Goal: Task Accomplishment & Management: Use online tool/utility

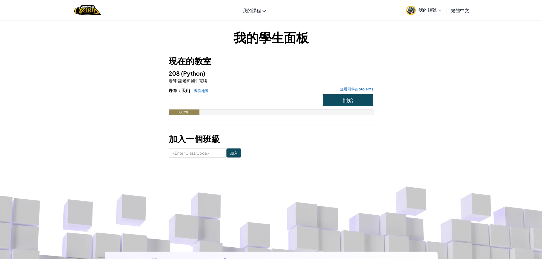
click at [331, 102] on button "開始" at bounding box center [347, 100] width 51 height 13
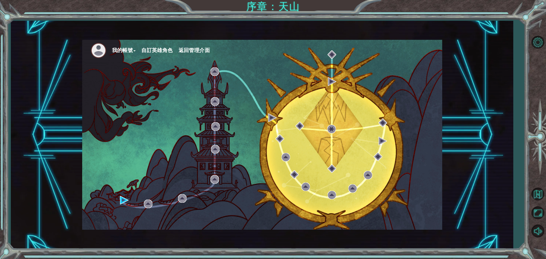
click at [331, 103] on div "我的帳號 自訂英雄角色 返回管理介面" at bounding box center [262, 135] width 360 height 190
click at [337, 181] on div "我的帳號 自訂英雄角色 返回管理介面" at bounding box center [262, 135] width 360 height 190
click at [241, 162] on div "我的帳號 自訂英雄角色 返回管理介面" at bounding box center [262, 135] width 360 height 190
drag, startPoint x: 317, startPoint y: 226, endPoint x: 428, endPoint y: 239, distance: 111.6
click at [320, 226] on div "我的帳號 自訂英雄角色 返回管理介面" at bounding box center [262, 135] width 360 height 190
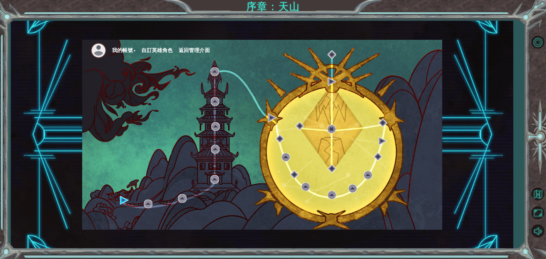
click at [439, 241] on div "我的帳號 自訂英雄角色 返回管理介面" at bounding box center [262, 135] width 502 height 228
click at [475, 239] on div "我的帳號 自訂英雄角色 返回管理介面" at bounding box center [262, 135] width 502 height 228
click at [541, 257] on div "我的帳號 自訂英雄角色 返回管理介面 序章：天山" at bounding box center [273, 129] width 546 height 259
click at [106, 52] on img at bounding box center [99, 51] width 16 height 16
click at [161, 52] on button "自訂英雄角色" at bounding box center [156, 50] width 31 height 9
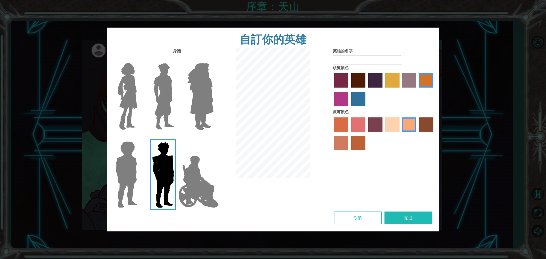
click at [201, 77] on img at bounding box center [200, 96] width 31 height 71
click at [213, 59] on input "Hero Amethyst" at bounding box center [213, 59] width 0 height 0
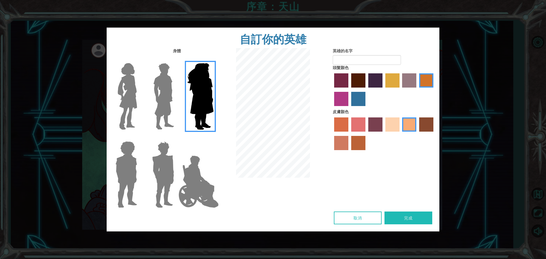
click at [177, 80] on div at bounding box center [162, 94] width 37 height 78
click at [172, 83] on img at bounding box center [163, 96] width 25 height 71
click at [176, 59] on input "Hero Lars" at bounding box center [176, 59] width 0 height 0
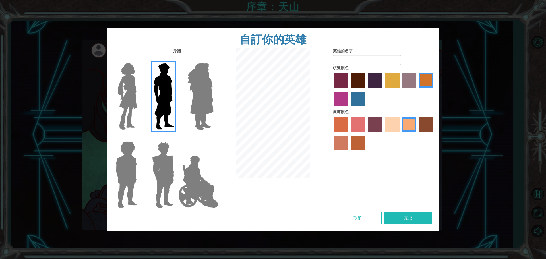
click at [160, 91] on img at bounding box center [163, 96] width 25 height 71
click at [176, 59] on input "Hero Lars" at bounding box center [176, 59] width 0 height 0
click at [339, 78] on label "paprika hair color" at bounding box center [341, 80] width 14 height 14
click at [332, 90] on input "paprika hair color" at bounding box center [332, 90] width 0 height 0
click at [354, 82] on label "maroon hair color" at bounding box center [358, 80] width 14 height 14
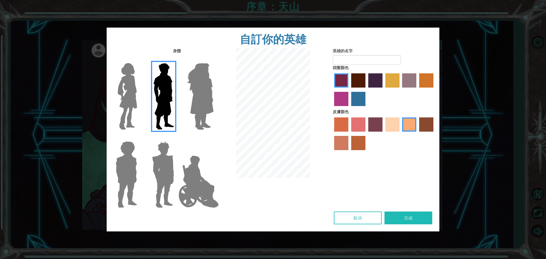
click at [349, 90] on input "maroon hair color" at bounding box center [349, 90] width 0 height 0
drag, startPoint x: 392, startPoint y: 87, endPoint x: 393, endPoint y: 91, distance: 3.8
click at [393, 90] on div at bounding box center [384, 90] width 102 height 37
click at [393, 85] on label "tulip tree hair color" at bounding box center [392, 80] width 14 height 14
click at [383, 90] on input "tulip tree hair color" at bounding box center [383, 90] width 0 height 0
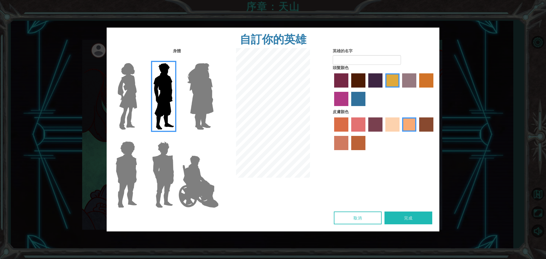
click at [180, 164] on img at bounding box center [198, 181] width 45 height 57
click at [213, 138] on input "Hero Jamie" at bounding box center [213, 138] width 0 height 0
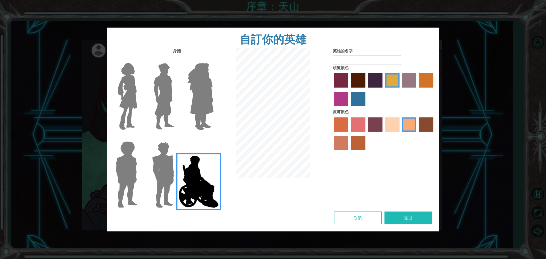
click at [180, 165] on img at bounding box center [198, 181] width 45 height 57
click at [213, 138] on input "Hero Jamie" at bounding box center [213, 138] width 0 height 0
click at [175, 162] on img at bounding box center [163, 174] width 26 height 71
click at [176, 138] on input "Hero Garnet" at bounding box center [176, 138] width 0 height 0
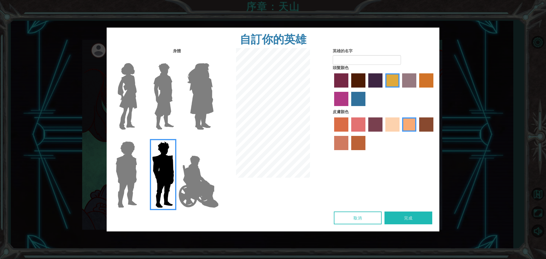
click at [144, 163] on div at bounding box center [162, 172] width 37 height 78
click at [142, 161] on div at bounding box center [125, 172] width 37 height 78
click at [137, 162] on img at bounding box center [126, 174] width 26 height 71
click at [139, 138] on input "Hero Steven" at bounding box center [139, 138] width 0 height 0
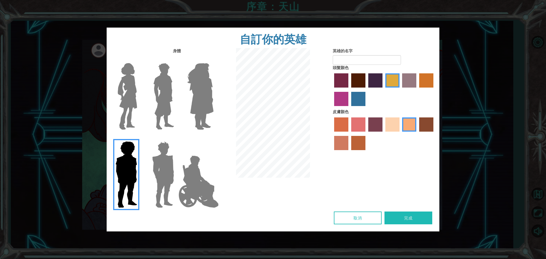
click at [195, 109] on img at bounding box center [200, 96] width 31 height 71
click at [213, 59] on input "Hero Amethyst" at bounding box center [213, 59] width 0 height 0
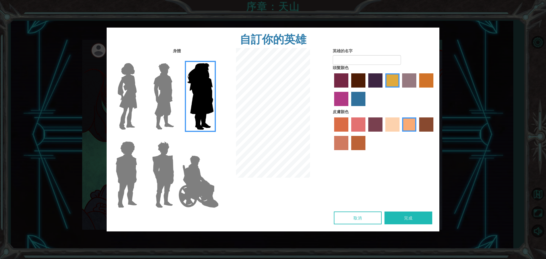
click at [126, 95] on img at bounding box center [127, 96] width 24 height 71
click at [139, 59] on input "Hero Connie" at bounding box center [139, 59] width 0 height 0
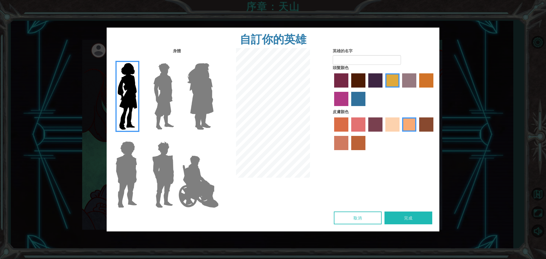
click at [358, 120] on label "froly skin color" at bounding box center [358, 124] width 14 height 14
click at [349, 134] on input "froly skin color" at bounding box center [349, 134] width 0 height 0
click at [348, 122] on div at bounding box center [384, 134] width 102 height 37
click at [355, 153] on div at bounding box center [384, 134] width 102 height 37
click at [353, 145] on label "smoke tree skin color" at bounding box center [358, 143] width 14 height 14
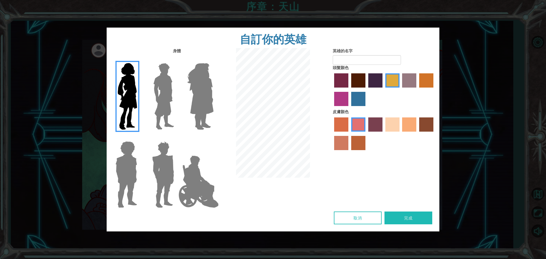
click at [349, 152] on input "smoke tree skin color" at bounding box center [349, 152] width 0 height 0
click at [386, 127] on label "sandy beach skin color" at bounding box center [392, 124] width 14 height 14
click at [383, 134] on input "sandy beach skin color" at bounding box center [383, 134] width 0 height 0
click at [190, 182] on img at bounding box center [198, 181] width 45 height 57
click at [213, 138] on input "Hero Jamie" at bounding box center [213, 138] width 0 height 0
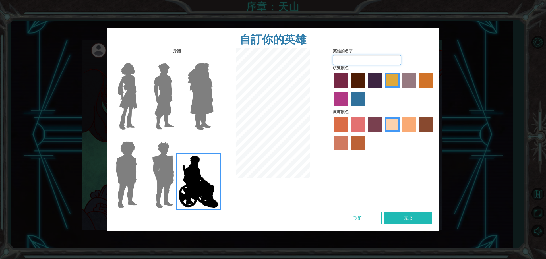
click at [357, 62] on input "英雄的名字" at bounding box center [367, 60] width 68 height 10
click at [222, 98] on div at bounding box center [273, 113] width 111 height 131
drag, startPoint x: 178, startPoint y: 91, endPoint x: 173, endPoint y: 93, distance: 5.0
click at [177, 91] on div at bounding box center [162, 94] width 37 height 78
click at [168, 94] on img at bounding box center [163, 96] width 25 height 71
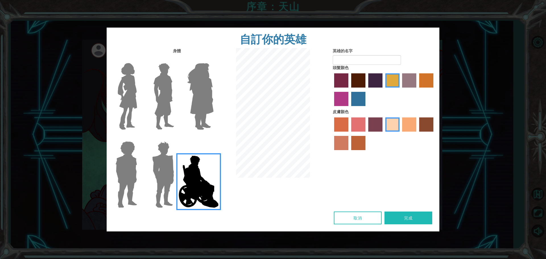
click at [176, 59] on input "Hero Lars" at bounding box center [176, 59] width 0 height 0
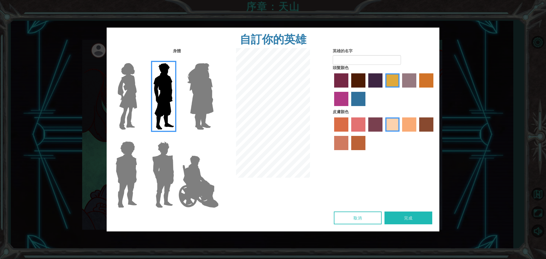
click at [153, 163] on img at bounding box center [163, 174] width 26 height 71
click at [176, 138] on input "Hero Garnet" at bounding box center [176, 138] width 0 height 0
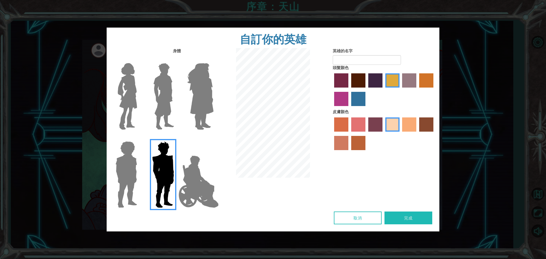
click at [131, 169] on img at bounding box center [126, 174] width 26 height 71
click at [139, 138] on input "Hero Steven" at bounding box center [139, 138] width 0 height 0
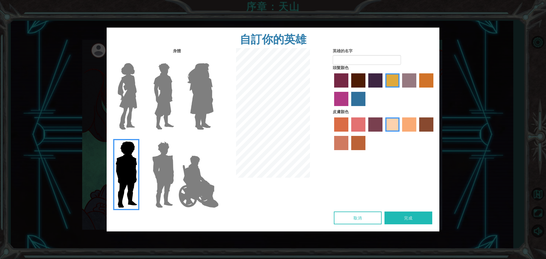
click at [364, 95] on label "lachmara hair color" at bounding box center [358, 99] width 14 height 14
click at [349, 108] on input "lachmara hair color" at bounding box center [349, 108] width 0 height 0
click at [168, 102] on img at bounding box center [163, 96] width 25 height 71
click at [176, 59] on input "Hero Lars" at bounding box center [176, 59] width 0 height 0
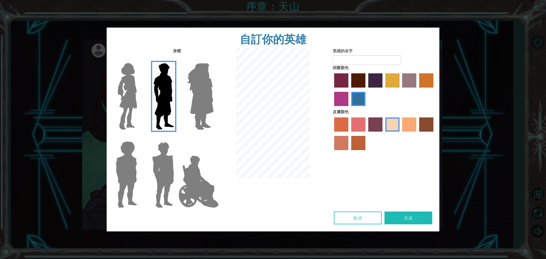
click at [140, 103] on div at bounding box center [125, 94] width 37 height 78
click at [180, 98] on div at bounding box center [162, 94] width 37 height 78
click at [204, 96] on img at bounding box center [200, 96] width 31 height 71
click at [213, 59] on input "Hero Amethyst" at bounding box center [213, 59] width 0 height 0
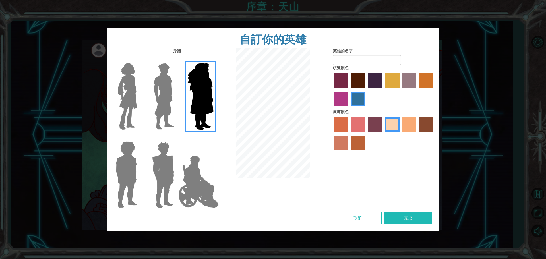
click at [166, 167] on img at bounding box center [163, 174] width 26 height 71
click at [176, 138] on input "Hero Garnet" at bounding box center [176, 138] width 0 height 0
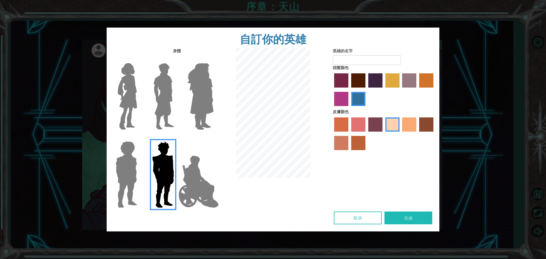
click at [411, 127] on label "tacao skin color" at bounding box center [409, 124] width 14 height 14
click at [400, 134] on input "tacao skin color" at bounding box center [400, 134] width 0 height 0
click at [376, 125] on label "tosca skin color" at bounding box center [375, 124] width 14 height 14
click at [366, 134] on input "tosca skin color" at bounding box center [366, 134] width 0 height 0
click at [351, 137] on div at bounding box center [384, 134] width 102 height 37
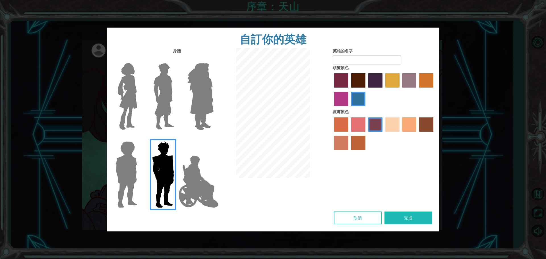
click at [346, 138] on label "burning sand skin color" at bounding box center [341, 143] width 14 height 14
click at [434, 134] on input "burning sand skin color" at bounding box center [434, 134] width 0 height 0
click at [419, 123] on div at bounding box center [384, 134] width 102 height 37
click at [379, 51] on form "英雄的名字" at bounding box center [384, 56] width 102 height 17
drag, startPoint x: 378, startPoint y: 53, endPoint x: 377, endPoint y: 69, distance: 16.5
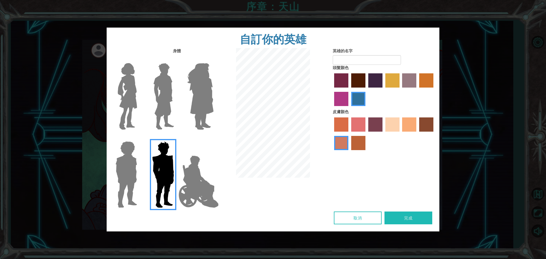
click at [378, 59] on form "英雄的名字" at bounding box center [384, 56] width 102 height 17
click at [377, 65] on div "頭髮顏色" at bounding box center [384, 87] width 102 height 44
click at [377, 63] on div "英雄的名字 頭髮顏色 皮膚顏色" at bounding box center [383, 100] width 111 height 105
click at [344, 123] on label "sorbus skin color" at bounding box center [341, 124] width 14 height 14
click at [332, 134] on input "sorbus skin color" at bounding box center [332, 134] width 0 height 0
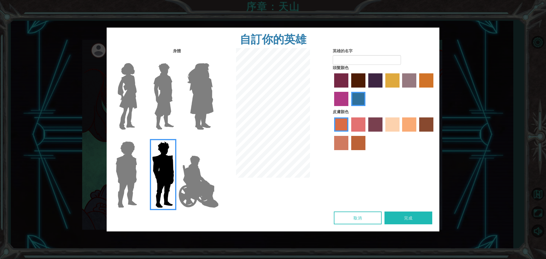
click at [353, 124] on label "froly skin color" at bounding box center [358, 124] width 14 height 14
click at [349, 134] on input "froly skin color" at bounding box center [349, 134] width 0 height 0
click at [405, 126] on label "tacao skin color" at bounding box center [409, 124] width 14 height 14
click at [400, 134] on input "tacao skin color" at bounding box center [400, 134] width 0 height 0
click at [360, 85] on label "maroon hair color" at bounding box center [358, 80] width 14 height 14
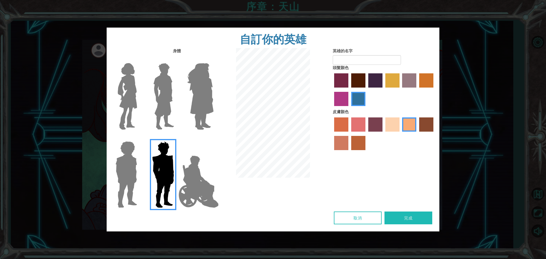
click at [349, 90] on input "maroon hair color" at bounding box center [349, 90] width 0 height 0
click at [346, 83] on label "paprika hair color" at bounding box center [341, 80] width 14 height 14
click at [332, 90] on input "paprika hair color" at bounding box center [332, 90] width 0 height 0
click at [363, 84] on label "maroon hair color" at bounding box center [358, 80] width 14 height 14
click at [349, 90] on input "maroon hair color" at bounding box center [349, 90] width 0 height 0
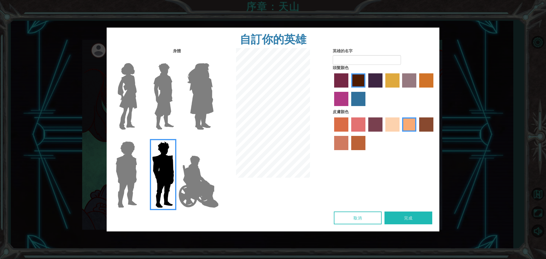
click at [199, 183] on img at bounding box center [198, 181] width 45 height 57
click at [213, 138] on input "Hero Jamie" at bounding box center [213, 138] width 0 height 0
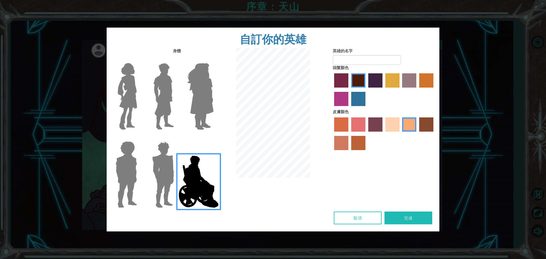
click at [148, 174] on label at bounding box center [162, 174] width 28 height 71
click at [176, 138] on input "Hero Garnet" at bounding box center [176, 138] width 0 height 0
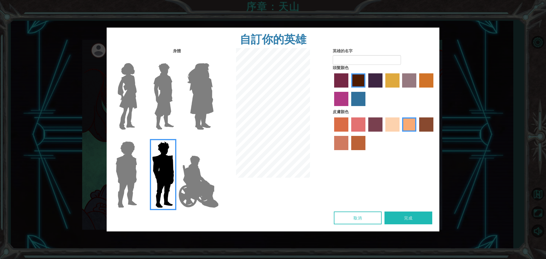
click at [124, 174] on img at bounding box center [126, 174] width 26 height 71
click at [139, 138] on input "Hero Steven" at bounding box center [139, 138] width 0 height 0
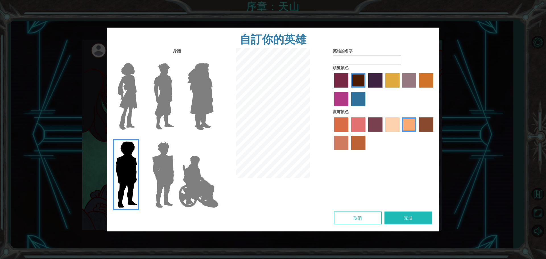
click at [360, 66] on div "頭髮顏色" at bounding box center [384, 87] width 102 height 44
click at [365, 64] on input "英雄的名字" at bounding box center [367, 60] width 68 height 10
type input "A"
type input "[PERSON_NAME]"
click at [412, 215] on button "完成" at bounding box center [408, 218] width 48 height 13
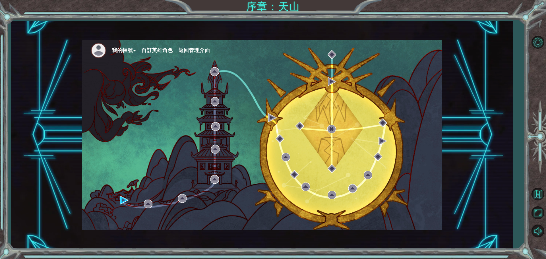
click at [208, 119] on div "我的帳號 自訂英雄角色 返回管理介面" at bounding box center [262, 135] width 360 height 190
click at [290, 127] on div "我的帳號 自訂英雄角色 返回管理介面" at bounding box center [262, 135] width 360 height 190
drag, startPoint x: 310, startPoint y: 138, endPoint x: 335, endPoint y: 127, distance: 27.0
click at [321, 132] on div "我的帳號 自訂英雄角色 返回管理介面" at bounding box center [262, 135] width 360 height 190
click at [122, 200] on img at bounding box center [124, 200] width 9 height 9
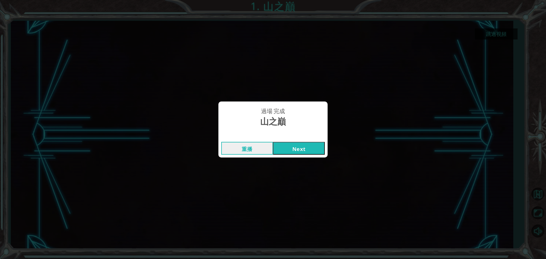
click at [294, 148] on button "Next" at bounding box center [299, 148] width 52 height 13
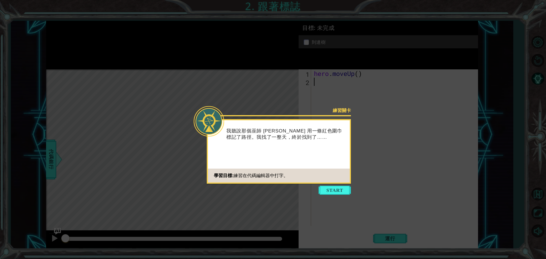
click at [330, 185] on icon at bounding box center [273, 129] width 546 height 259
click at [332, 187] on button "Start" at bounding box center [335, 190] width 32 height 9
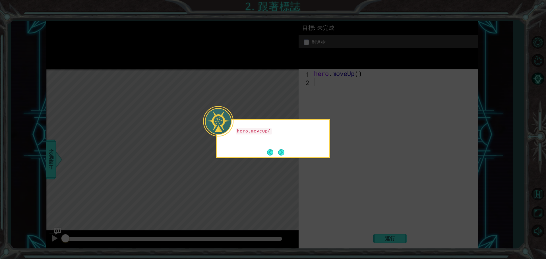
click at [332, 177] on icon at bounding box center [273, 129] width 546 height 259
drag, startPoint x: 276, startPoint y: 150, endPoint x: 280, endPoint y: 150, distance: 3.7
click at [280, 150] on footer at bounding box center [275, 152] width 17 height 9
click at [295, 123] on div "hero.moveUp() 讓我向上移動。" at bounding box center [272, 134] width 111 height 23
click at [299, 114] on icon at bounding box center [273, 129] width 546 height 259
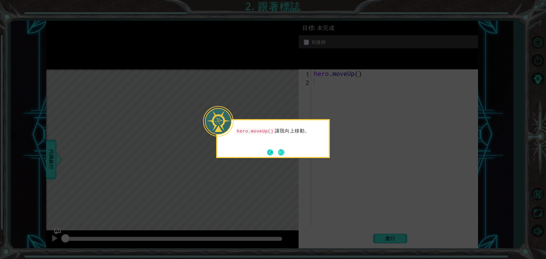
click at [274, 150] on footer at bounding box center [275, 152] width 17 height 9
click at [272, 150] on button "Back" at bounding box center [272, 152] width 11 height 6
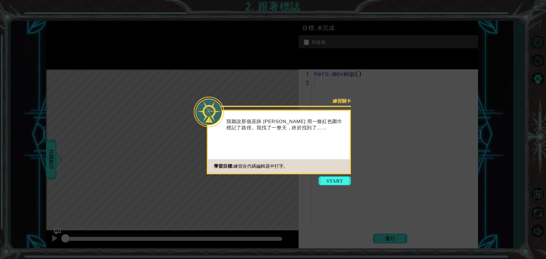
drag, startPoint x: 325, startPoint y: 178, endPoint x: 328, endPoint y: 181, distance: 4.0
click at [327, 181] on button "Start" at bounding box center [335, 180] width 32 height 9
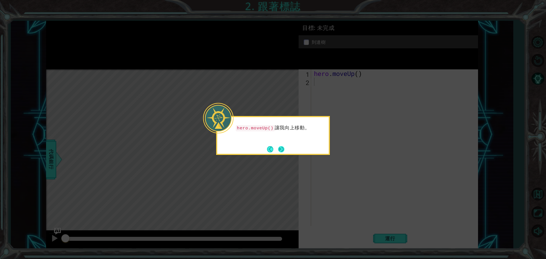
click at [284, 150] on button "Next" at bounding box center [281, 149] width 6 height 6
click at [284, 150] on div "Level Map" at bounding box center [177, 153] width 263 height 168
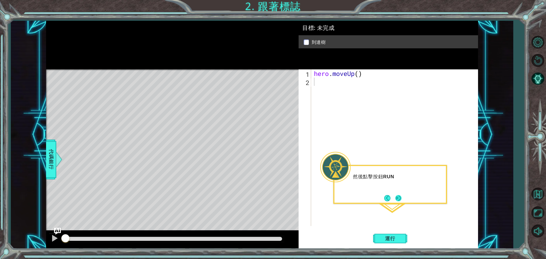
click at [402, 197] on button "Next" at bounding box center [398, 198] width 7 height 7
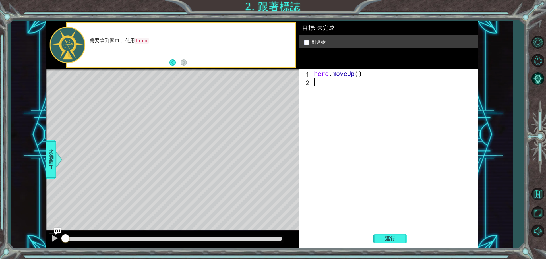
click at [218, 97] on div "Level Map" at bounding box center [177, 153] width 263 height 168
click at [188, 69] on div at bounding box center [172, 69] width 253 height 1
click at [170, 61] on button "Back" at bounding box center [174, 62] width 11 height 6
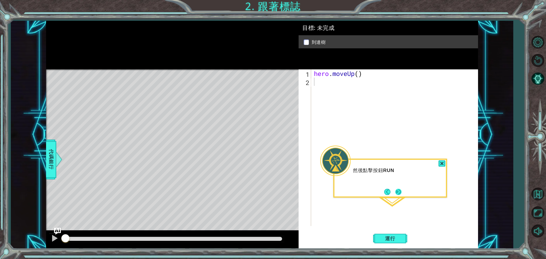
click at [400, 195] on button "Next" at bounding box center [398, 192] width 6 height 6
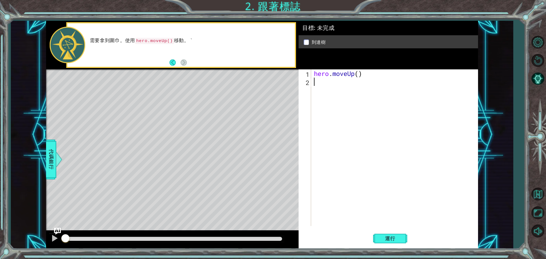
click at [346, 88] on div "hero . moveUp ( )" at bounding box center [396, 155] width 166 height 173
click at [389, 238] on span "運行" at bounding box center [390, 239] width 22 height 6
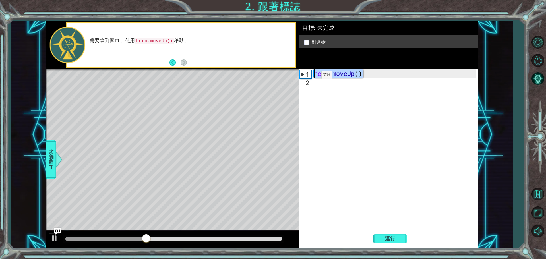
drag, startPoint x: 369, startPoint y: 75, endPoint x: 312, endPoint y: 77, distance: 56.6
click at [312, 77] on div "1 2 hero . moveUp ( ) ההההההההההההההההההההההההההההההההההההההההההההההההההההההההה…" at bounding box center [388, 147] width 178 height 157
type textarea "hero.moveUp()"
click at [313, 83] on div "hero . moveUp ( )" at bounding box center [396, 155] width 166 height 173
paste textarea "hero.moveUp()"
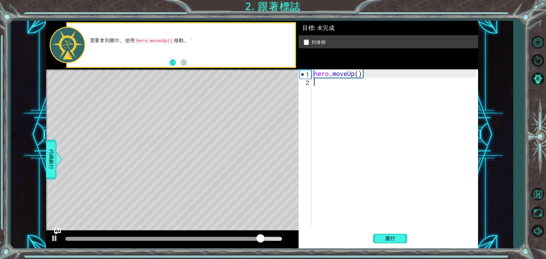
type textarea "hero.moveUp()"
click at [394, 231] on button "運行" at bounding box center [390, 239] width 34 height 18
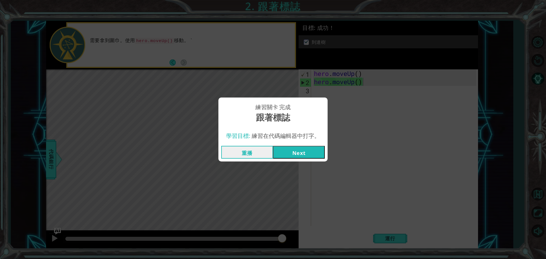
click at [288, 152] on button "Next" at bounding box center [299, 152] width 52 height 13
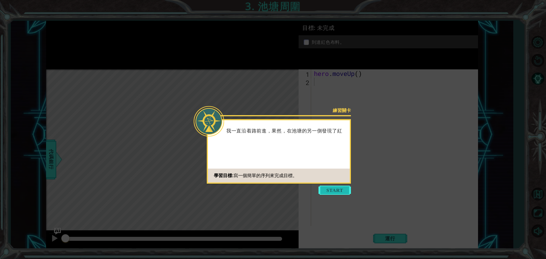
click at [339, 187] on button "Start" at bounding box center [335, 190] width 32 height 9
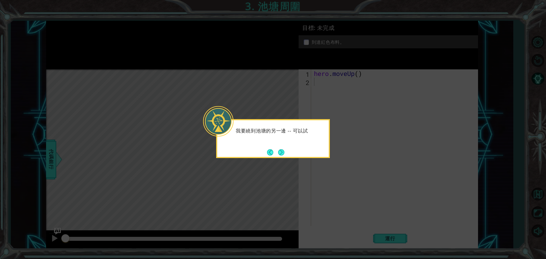
click at [288, 154] on div "我要繞到池塘的另一邊 -- 可以試" at bounding box center [273, 138] width 114 height 39
click at [284, 152] on button "Next" at bounding box center [281, 152] width 7 height 7
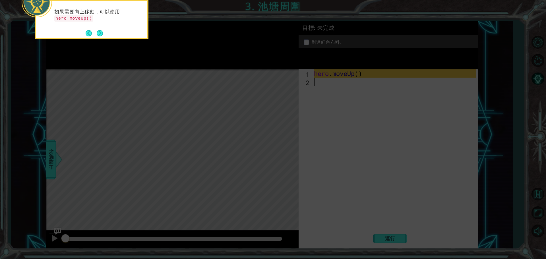
click at [295, 128] on icon at bounding box center [273, 39] width 546 height 441
click at [98, 31] on button "Next" at bounding box center [100, 33] width 6 height 6
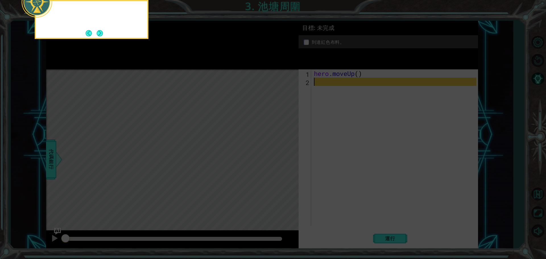
click at [273, 56] on icon at bounding box center [273, 39] width 546 height 441
drag, startPoint x: 383, startPoint y: 76, endPoint x: 385, endPoint y: 80, distance: 5.0
click at [384, 78] on icon at bounding box center [273, 39] width 546 height 441
click at [99, 30] on button "Next" at bounding box center [100, 33] width 6 height 6
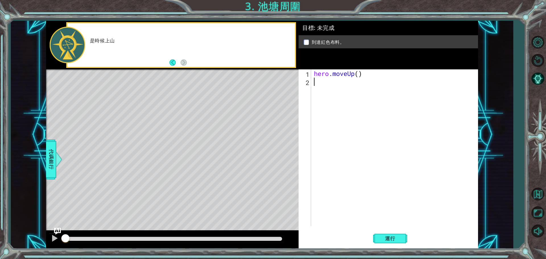
click at [337, 103] on div "hero . moveUp ( )" at bounding box center [396, 155] width 166 height 173
click at [51, 156] on span "代碼銀行" at bounding box center [51, 159] width 9 height 35
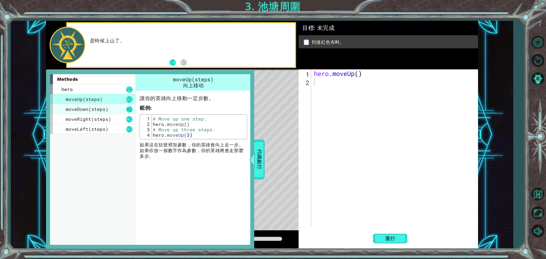
click at [127, 109] on button at bounding box center [129, 109] width 6 height 6
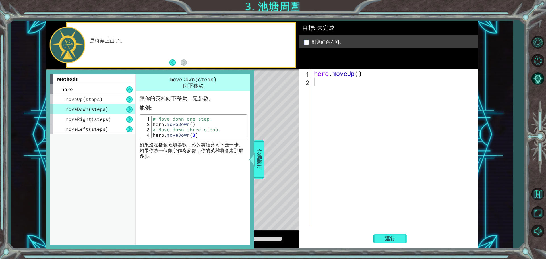
click at [120, 113] on div "moveDown(steps)" at bounding box center [92, 109] width 85 height 10
click at [120, 119] on div "moveRight(steps)" at bounding box center [92, 119] width 85 height 10
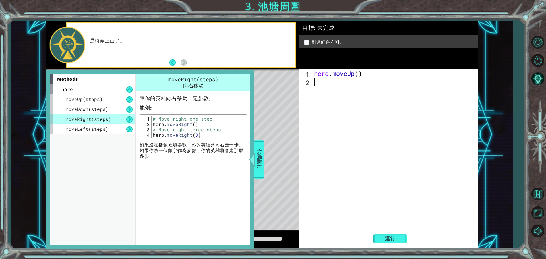
click at [328, 88] on div "hero . moveUp ( )" at bounding box center [396, 155] width 166 height 173
click at [261, 159] on span "代碼銀行" at bounding box center [259, 159] width 9 height 35
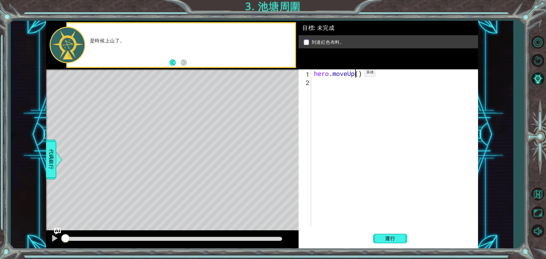
click at [357, 74] on div "hero . moveUp ( )" at bounding box center [396, 155] width 166 height 173
click at [358, 74] on div "hero . moveUp ( )" at bounding box center [396, 155] width 166 height 173
type textarea "2"
click at [319, 84] on div "hero . moveUp ( 2 )" at bounding box center [396, 155] width 166 height 173
type textarea "\"
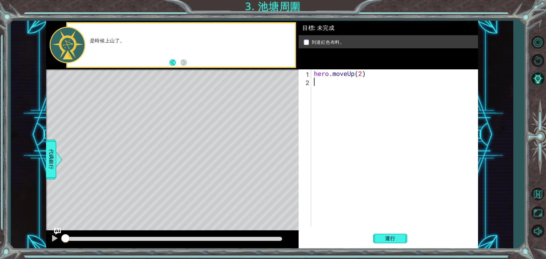
type textarea "H"
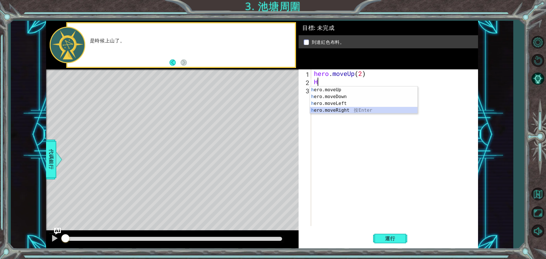
click at [341, 108] on div "h ero.moveUp 按 Enter h ero.moveDown 按 Enter h ero.moveLeft 按 Enter h ero.moveRi…" at bounding box center [363, 106] width 107 height 41
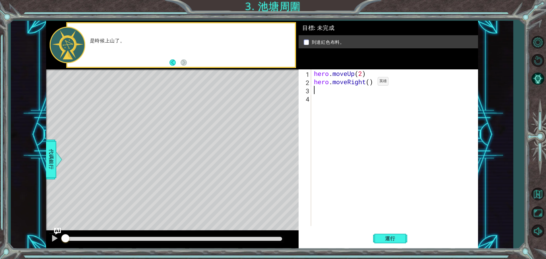
click at [369, 83] on div "hero . moveUp ( 2 ) hero . moveRight ( )" at bounding box center [396, 155] width 166 height 173
type textarea "hero.moveRight()"
click at [388, 237] on span "運行" at bounding box center [390, 239] width 22 height 6
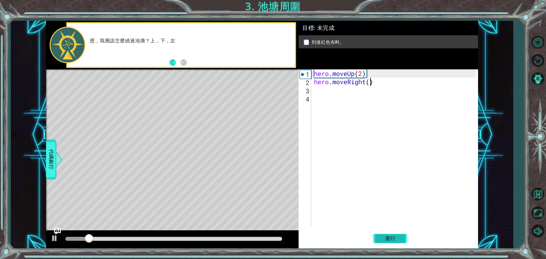
click at [388, 237] on span "運行" at bounding box center [390, 239] width 22 height 6
click at [384, 239] on span "運行" at bounding box center [390, 239] width 22 height 6
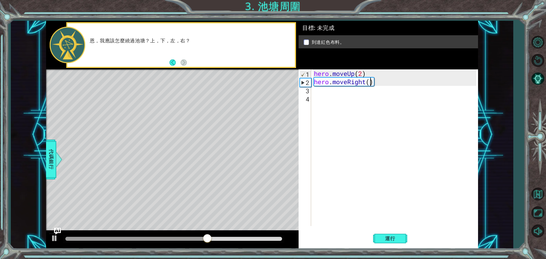
click at [319, 95] on div "hero . moveUp ( 2 ) hero . moveRight ( )" at bounding box center [396, 155] width 166 height 173
click at [315, 92] on div "hero . moveUp ( 2 ) hero . moveRight ( )" at bounding box center [396, 155] width 166 height 173
type textarea "H"
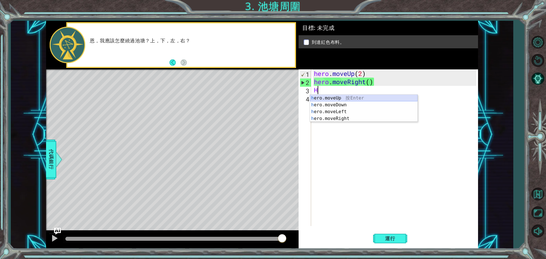
click at [333, 97] on div "h ero.moveUp 按 Enter h ero.moveDown 按 Enter h ero.moveLeft 按 Enter h ero.moveRi…" at bounding box center [363, 115] width 107 height 41
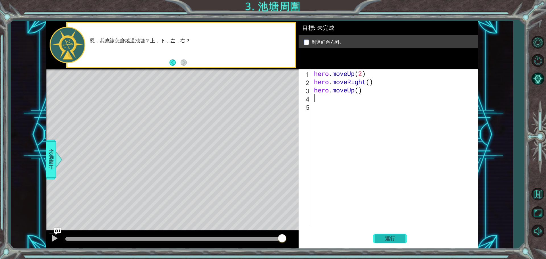
click at [394, 236] on span "運行" at bounding box center [390, 239] width 22 height 6
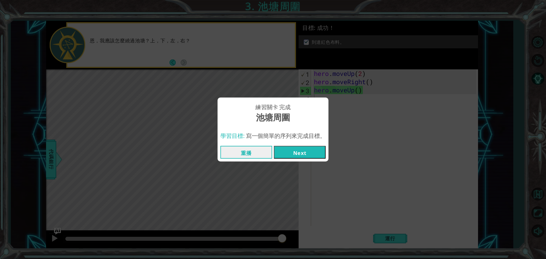
click at [303, 156] on button "Next" at bounding box center [300, 152] width 52 height 13
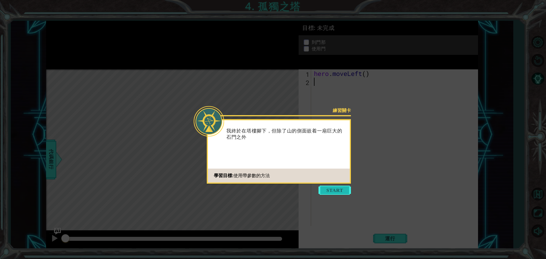
click at [343, 187] on button "Start" at bounding box center [335, 190] width 32 height 9
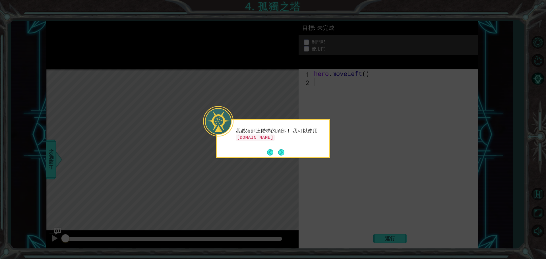
click at [309, 156] on div "我必須到達階梯的頂部！ 我可以使用 [DOMAIN_NAME]" at bounding box center [273, 138] width 114 height 39
click at [284, 151] on div "我必須到達階梯的頂部！ 我可以使用 hero.moveLeft() 向左移動。" at bounding box center [273, 138] width 114 height 39
click at [283, 151] on button "Next" at bounding box center [281, 152] width 6 height 6
click at [282, 151] on button "Next" at bounding box center [281, 152] width 6 height 6
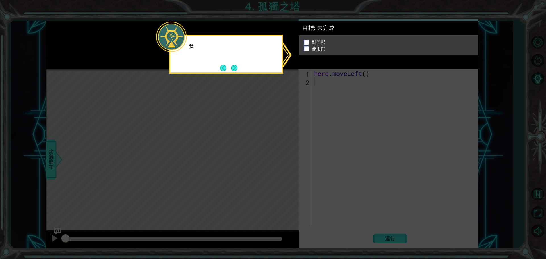
click at [282, 151] on icon at bounding box center [273, 129] width 546 height 259
drag, startPoint x: 303, startPoint y: 130, endPoint x: 325, endPoint y: 128, distance: 22.0
click at [310, 128] on icon at bounding box center [273, 129] width 546 height 259
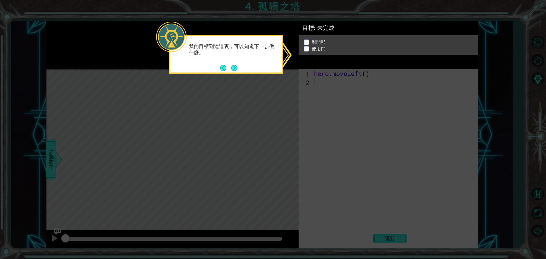
click at [325, 128] on icon at bounding box center [273, 129] width 546 height 259
click at [326, 127] on icon at bounding box center [273, 129] width 546 height 259
click at [307, 41] on div "到門那 使用門" at bounding box center [388, 46] width 179 height 20
click at [307, 41] on p at bounding box center [306, 42] width 5 height 5
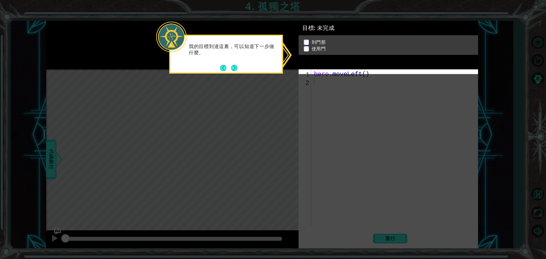
drag, startPoint x: 303, startPoint y: 46, endPoint x: 302, endPoint y: 51, distance: 4.8
click at [303, 49] on ul "到門那 使用門" at bounding box center [388, 46] width 172 height 13
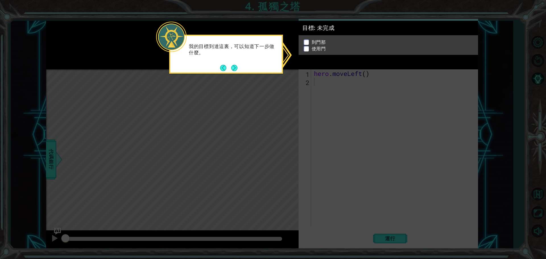
click at [302, 51] on div "到門那 使用門" at bounding box center [388, 47] width 179 height 20
click at [232, 68] on button "Next" at bounding box center [234, 68] width 7 height 7
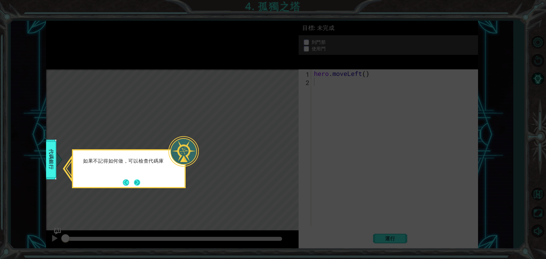
click at [138, 186] on button "Next" at bounding box center [137, 182] width 7 height 7
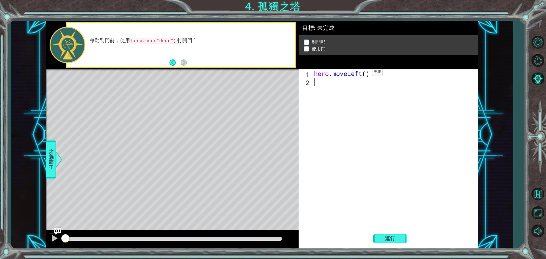
click at [364, 73] on div "hero . moveLeft ( )" at bounding box center [396, 155] width 166 height 173
click at [367, 73] on div "hero . moveLeft ( )" at bounding box center [396, 155] width 166 height 173
type textarea "hero.moveLeft(2)"
click at [319, 78] on div "hero . moveLeft ( 2 )" at bounding box center [396, 155] width 166 height 173
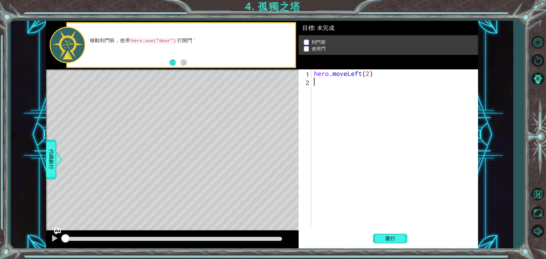
scroll to position [0, 0]
type textarea "H"
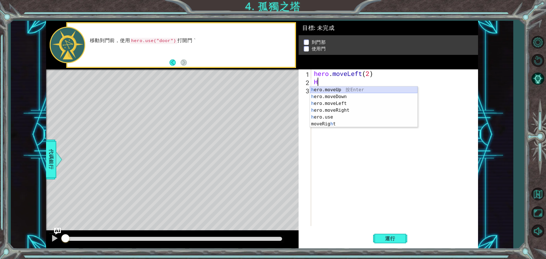
click at [347, 90] on div "h ero.moveUp 按 Enter h ero.moveDown 按 Enter h ero.moveLeft 按 Enter h ero.moveRi…" at bounding box center [363, 113] width 107 height 55
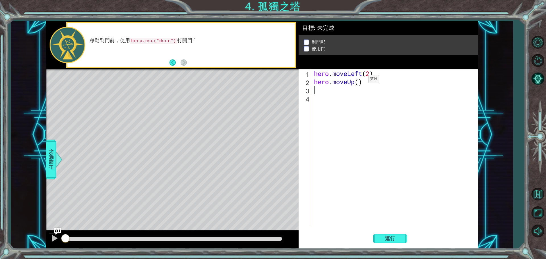
click at [359, 80] on div "hero . moveLeft ( 2 ) hero . moveUp ( )" at bounding box center [396, 155] width 166 height 173
type textarea "hero.moveUp(2)"
click at [324, 91] on div "hero . moveLeft ( 2 ) hero . moveUp ( 2 )" at bounding box center [396, 155] width 166 height 173
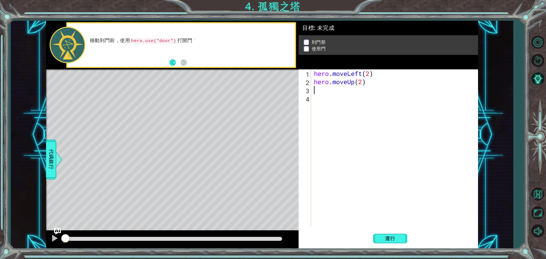
type textarea "H"
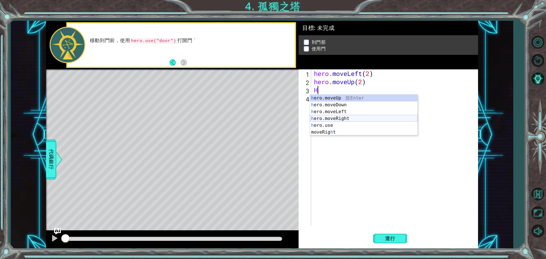
click at [348, 118] on div "h ero.moveUp 按 Enter h ero.moveDown 按 Enter h ero.moveLeft 按 Enter h ero.moveRi…" at bounding box center [363, 122] width 107 height 55
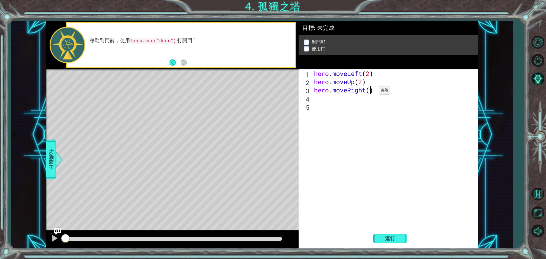
click at [371, 92] on div "hero . moveLeft ( 2 ) hero . moveUp ( 2 ) hero . moveRight ( )" at bounding box center [396, 155] width 166 height 173
type textarea "hero.moveRight(2)"
click at [322, 101] on div "hero . moveLeft ( 2 ) hero . moveUp ( 2 ) hero . moveRight ( 2 )" at bounding box center [396, 155] width 166 height 173
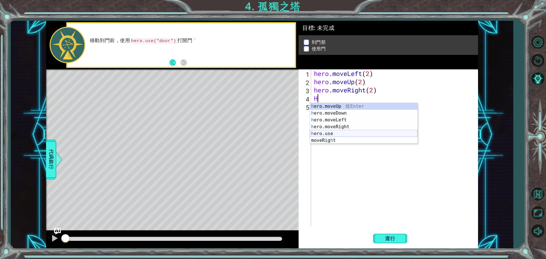
click at [338, 132] on div "h ero.moveUp 按 Enter h ero.moveDown 按 Enter h ero.moveLeft 按 Enter h ero.moveRi…" at bounding box center [363, 130] width 107 height 55
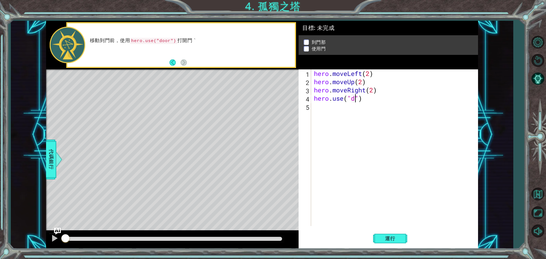
scroll to position [0, 2]
type textarea "hero.use("door")"
click at [375, 237] on button "運行" at bounding box center [390, 239] width 34 height 18
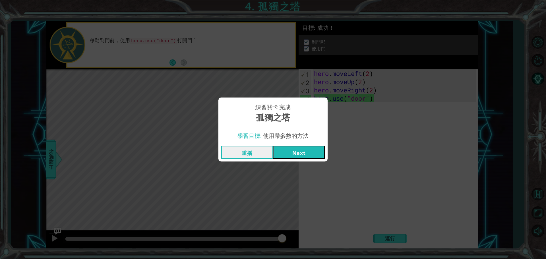
click at [298, 154] on button "Next" at bounding box center [299, 152] width 52 height 13
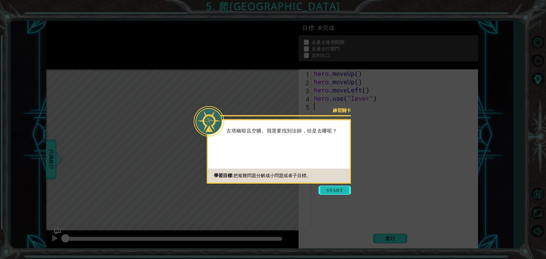
click at [334, 189] on button "Start" at bounding box center [335, 190] width 32 height 9
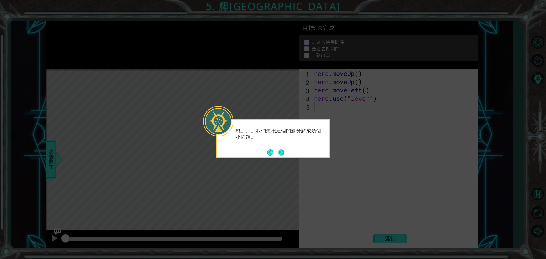
click at [281, 149] on button "Next" at bounding box center [281, 152] width 6 height 6
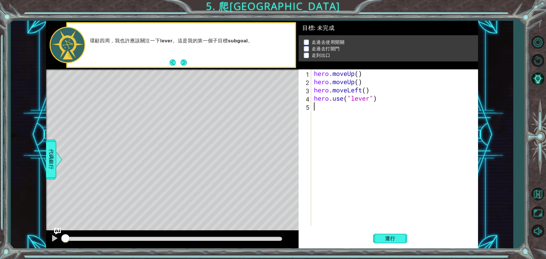
click at [182, 63] on button "Next" at bounding box center [184, 62] width 6 height 6
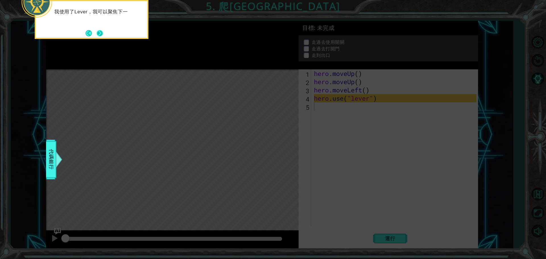
click at [97, 30] on button "Next" at bounding box center [100, 33] width 7 height 7
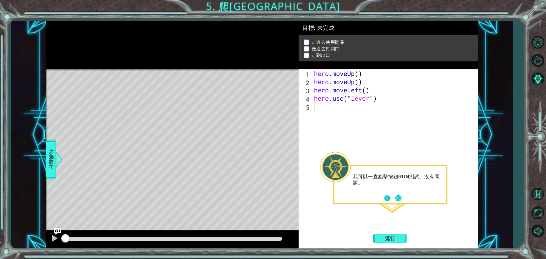
click at [392, 200] on button "Back" at bounding box center [389, 198] width 11 height 6
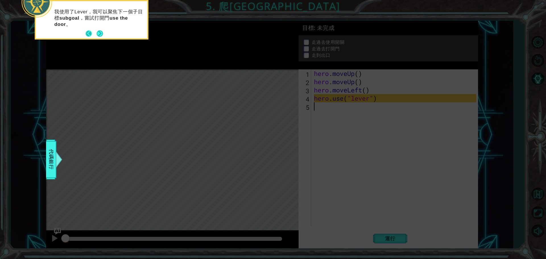
click at [94, 34] on footer at bounding box center [94, 33] width 17 height 9
click at [94, 34] on button "Back" at bounding box center [91, 33] width 11 height 6
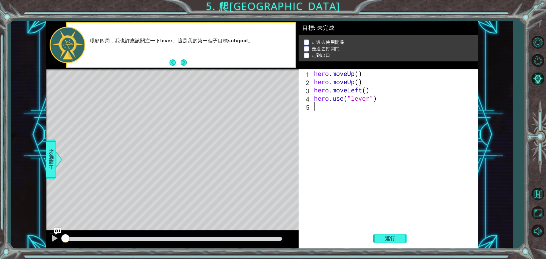
drag, startPoint x: 407, startPoint y: 159, endPoint x: 369, endPoint y: 148, distance: 39.1
click at [406, 159] on div "hero . moveUp ( ) hero . moveUp ( ) hero . moveLeft ( ) hero . use ( "lever" )" at bounding box center [396, 155] width 166 height 173
click at [181, 60] on button "Next" at bounding box center [184, 62] width 6 height 6
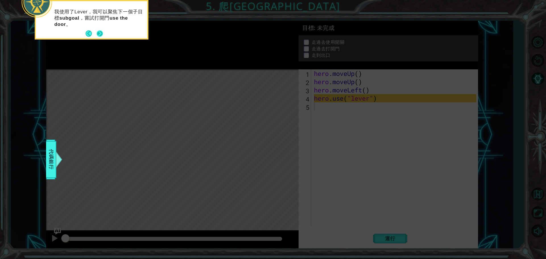
click at [98, 33] on button "Next" at bounding box center [100, 33] width 6 height 6
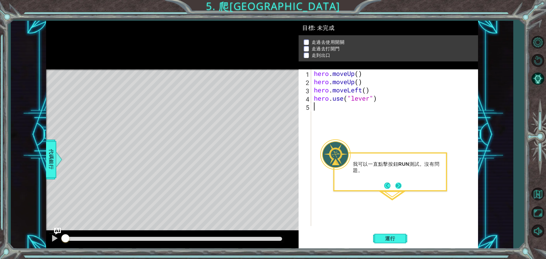
click at [395, 187] on button "Next" at bounding box center [398, 186] width 6 height 6
